Goal: Task Accomplishment & Management: Complete application form

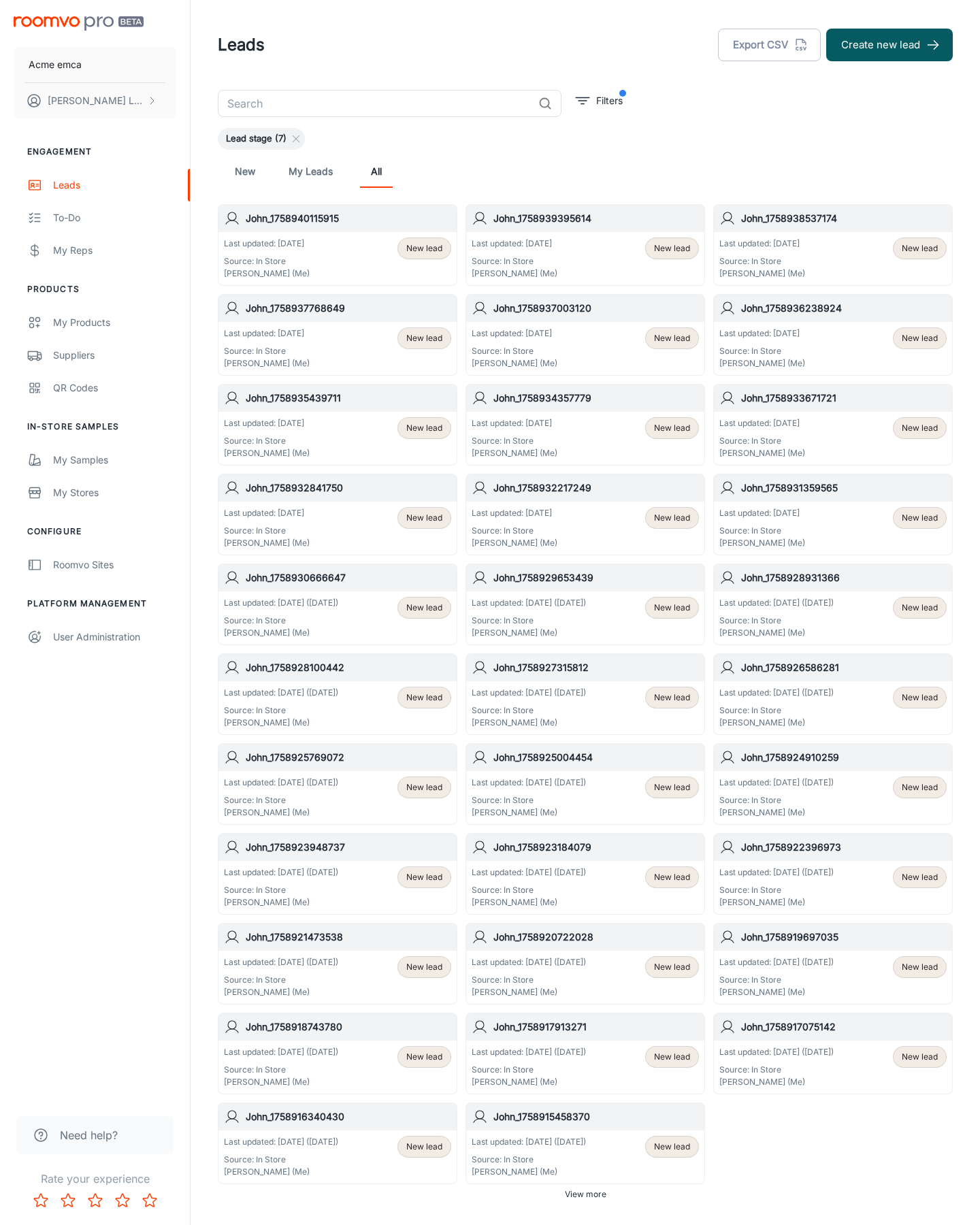
click at [890, 45] on button "Create new lead" at bounding box center [890, 45] width 127 height 33
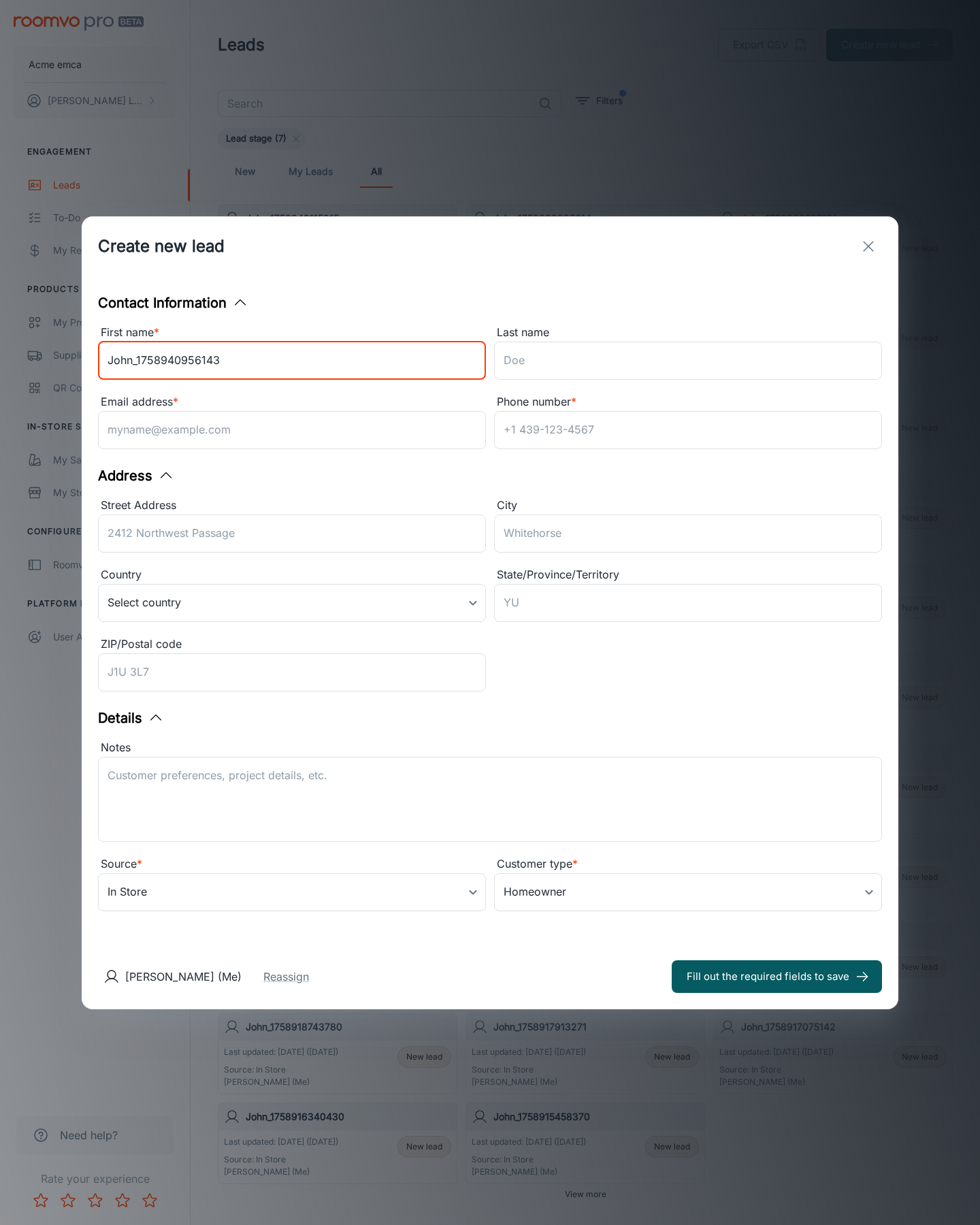
type input "John_1758940956143"
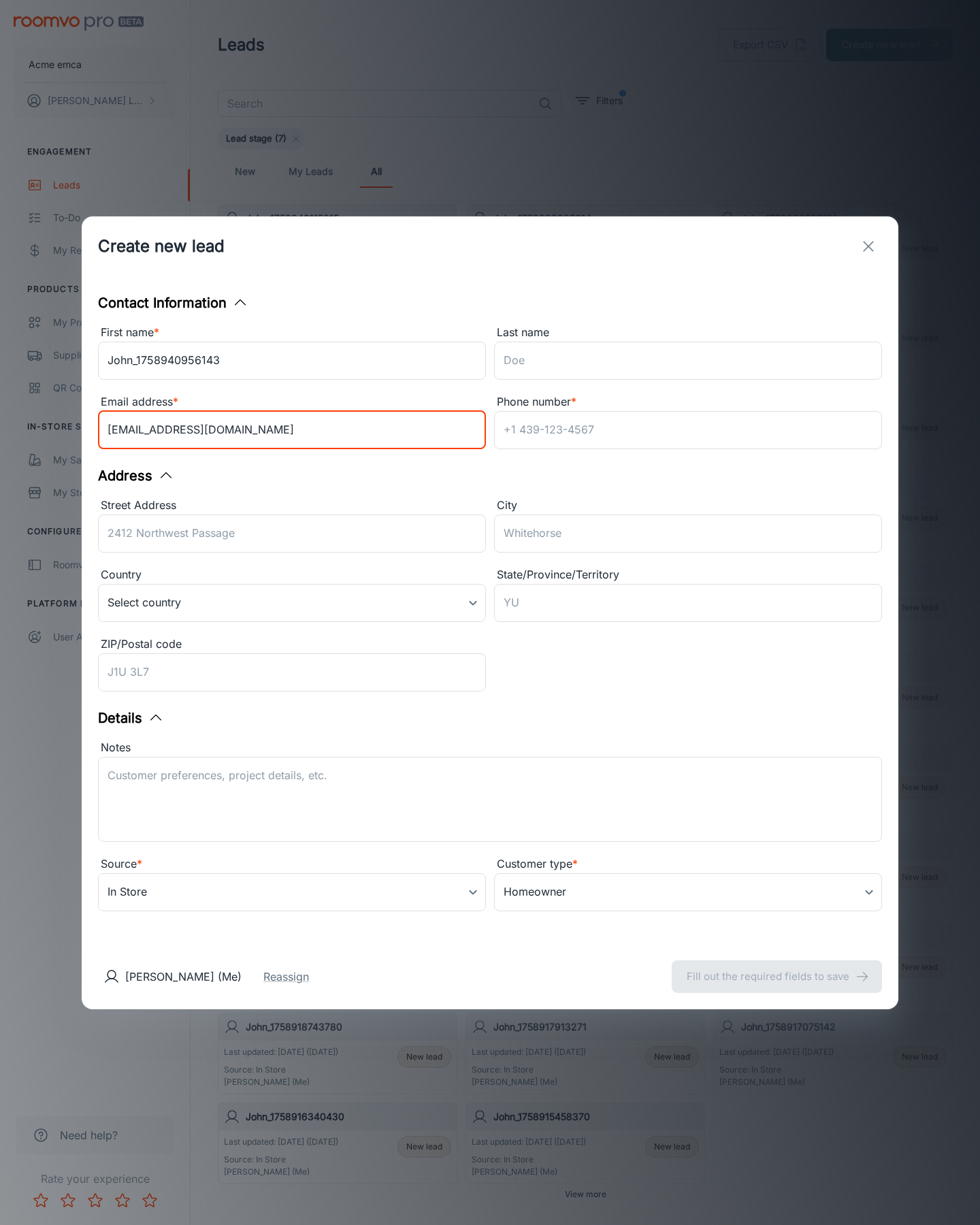
type input "[EMAIL_ADDRESS][DOMAIN_NAME]"
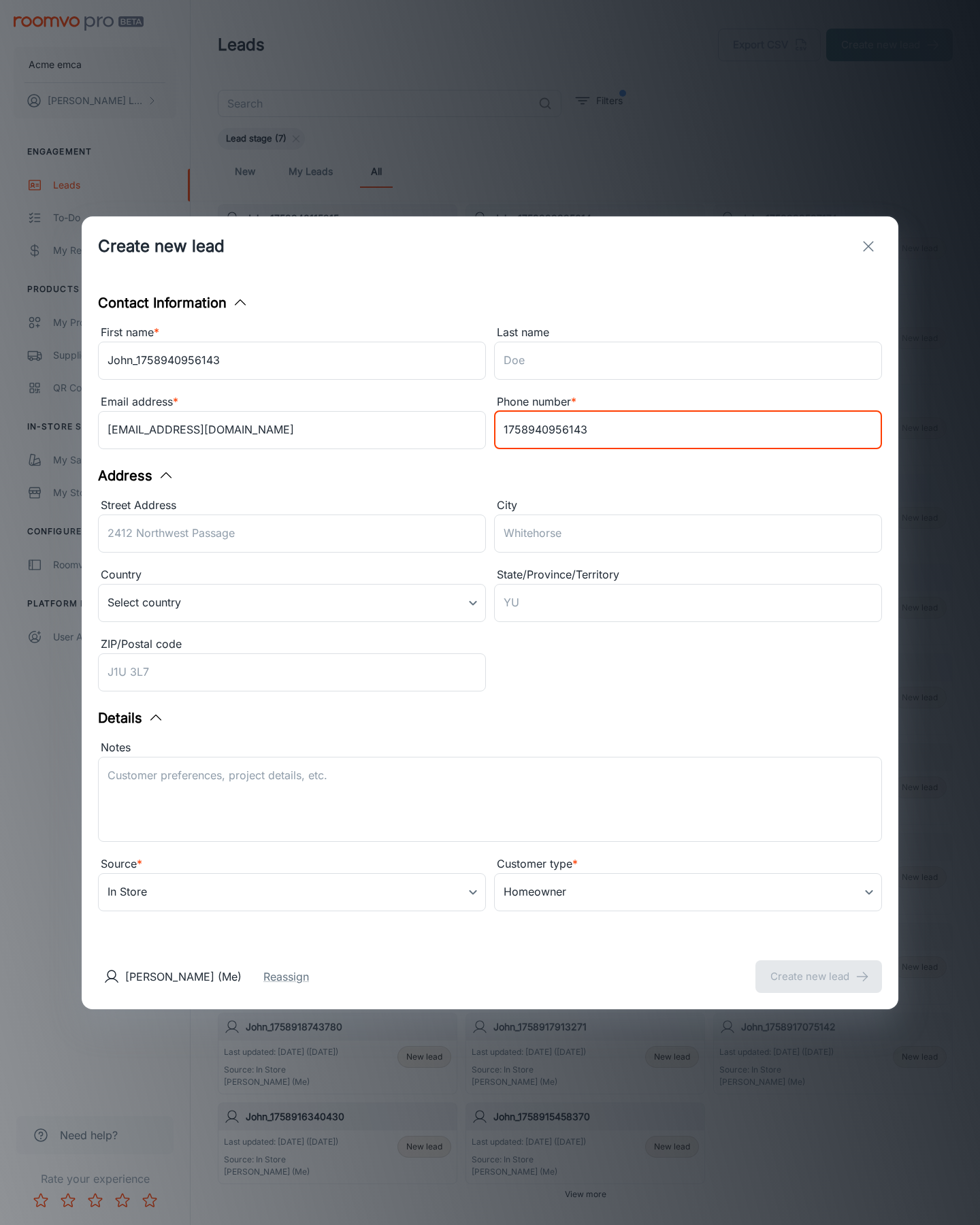
type input "1758940956143"
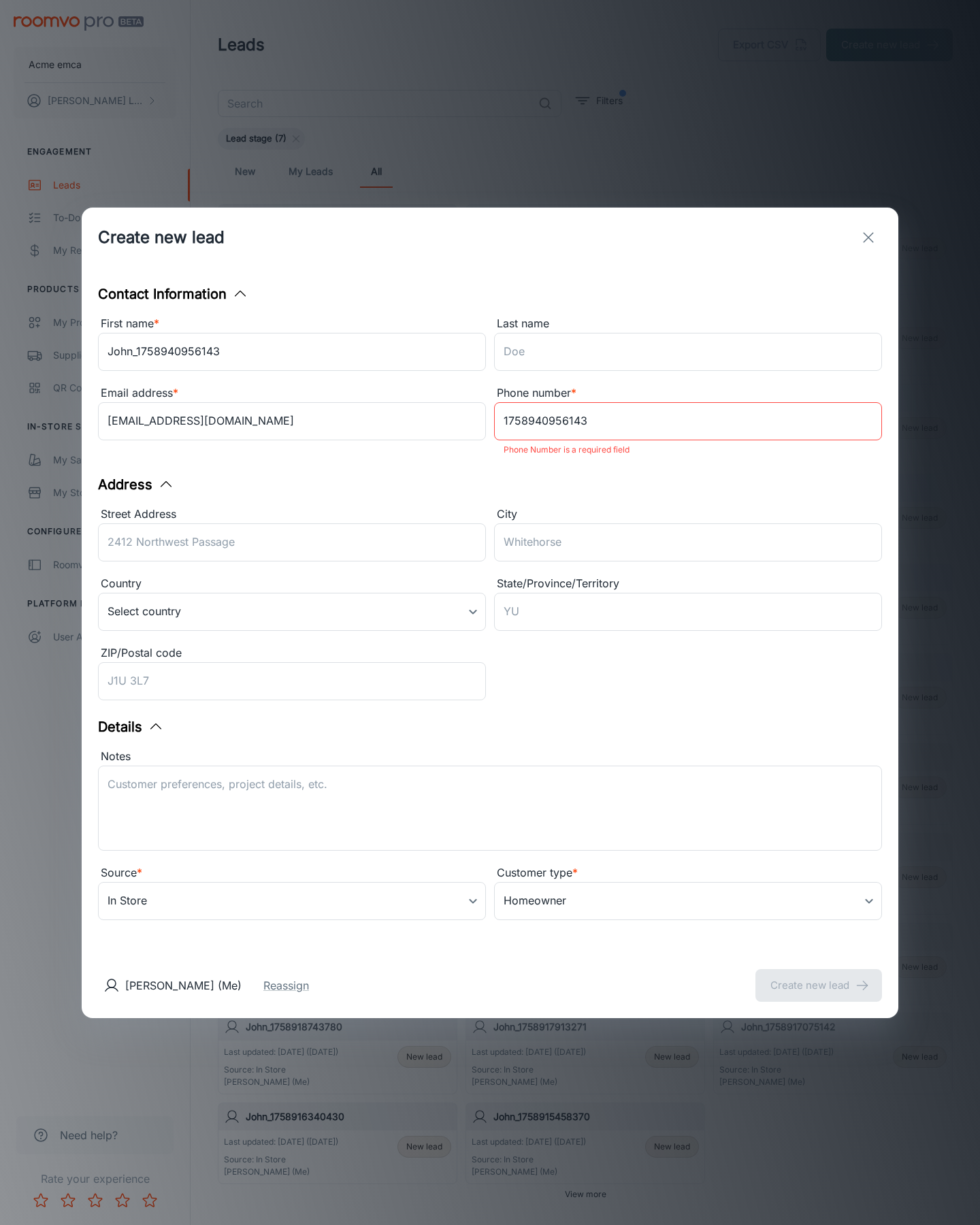
click at [818, 976] on button "Create new lead" at bounding box center [819, 986] width 127 height 33
